Goal: Information Seeking & Learning: Find specific fact

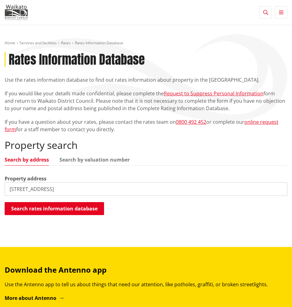
drag, startPoint x: 66, startPoint y: 189, endPoint x: 176, endPoint y: 185, distance: 110.0
click at [176, 185] on input "35 Wight Street, Huntly, New Zealand" at bounding box center [146, 189] width 283 height 14
click at [85, 213] on button "Search rates information database" at bounding box center [54, 208] width 99 height 13
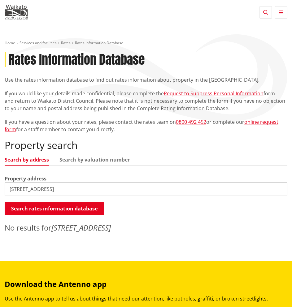
drag, startPoint x: 66, startPoint y: 190, endPoint x: 46, endPoint y: 191, distance: 19.9
click at [46, 191] on input "35 Wight Street, Huntly" at bounding box center [146, 189] width 283 height 14
drag, startPoint x: 17, startPoint y: 189, endPoint x: 0, endPoint y: 189, distance: 17.0
type input "Wight Street"
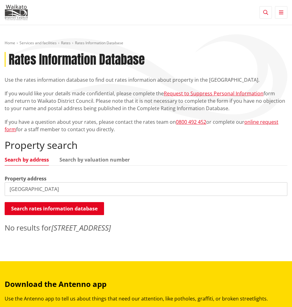
click at [81, 208] on button "Search rates information database" at bounding box center [54, 208] width 99 height 13
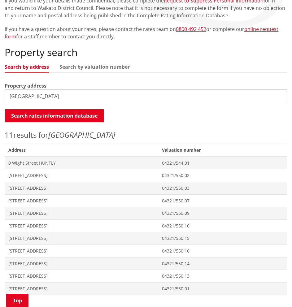
scroll to position [124, 0]
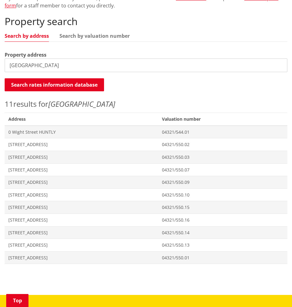
click at [48, 245] on span "[STREET_ADDRESS]" at bounding box center [81, 245] width 146 height 6
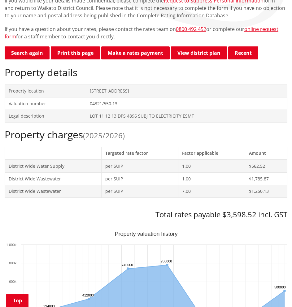
scroll to position [124, 0]
